Goal: Register for event/course

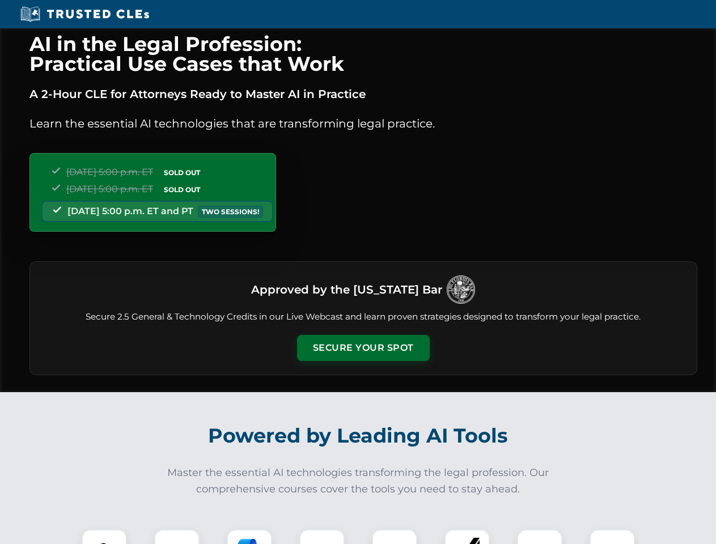
click at [363, 348] on button "Secure Your Spot" at bounding box center [363, 348] width 133 height 26
click at [104, 537] on img at bounding box center [104, 552] width 33 height 33
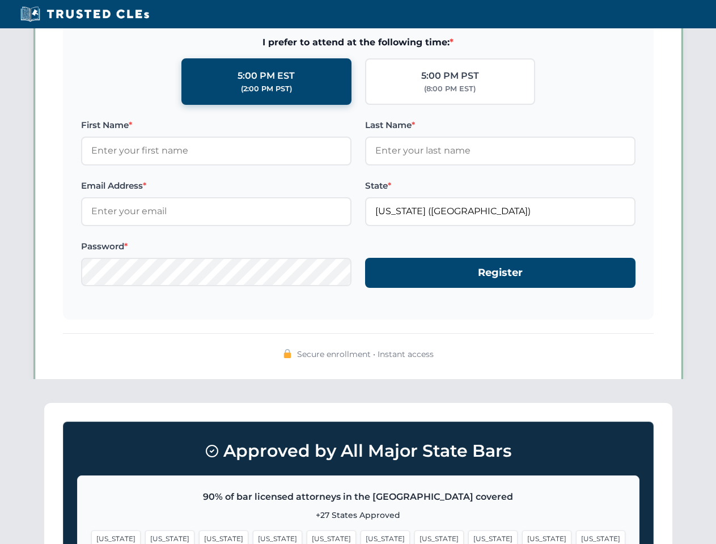
click at [414, 537] on span "[US_STATE]" at bounding box center [438, 539] width 49 height 16
click at [522, 537] on span "[US_STATE]" at bounding box center [546, 539] width 49 height 16
